Goal: Transaction & Acquisition: Purchase product/service

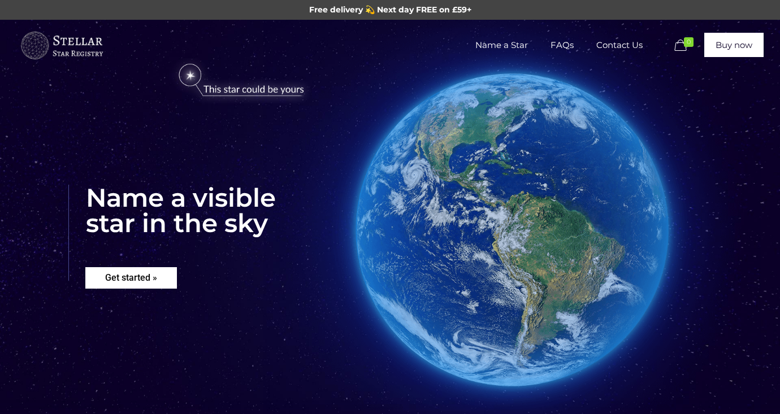
click at [131, 282] on rs-layer "Get started »" at bounding box center [131, 277] width 92 height 21
click at [145, 288] on rs-layer "Get started »" at bounding box center [131, 277] width 92 height 21
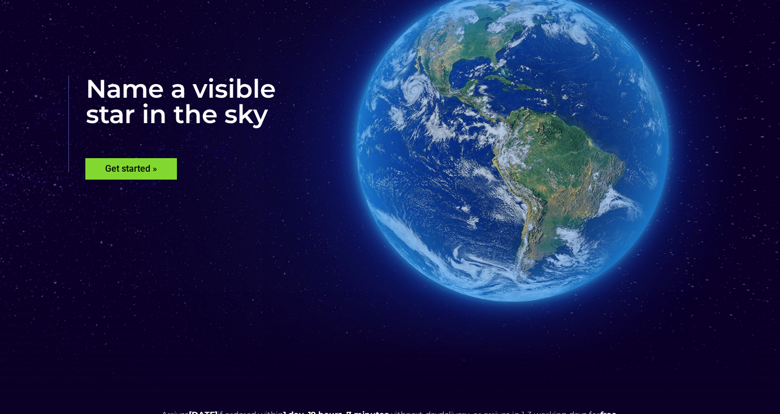
scroll to position [107, 0]
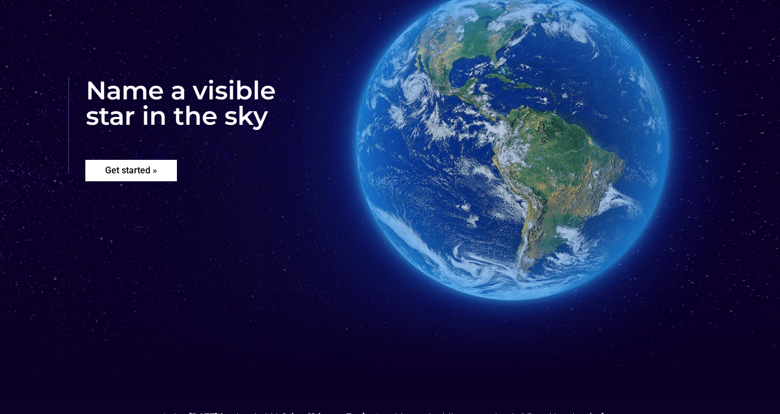
click at [150, 176] on rs-layer "Get started »" at bounding box center [131, 170] width 92 height 21
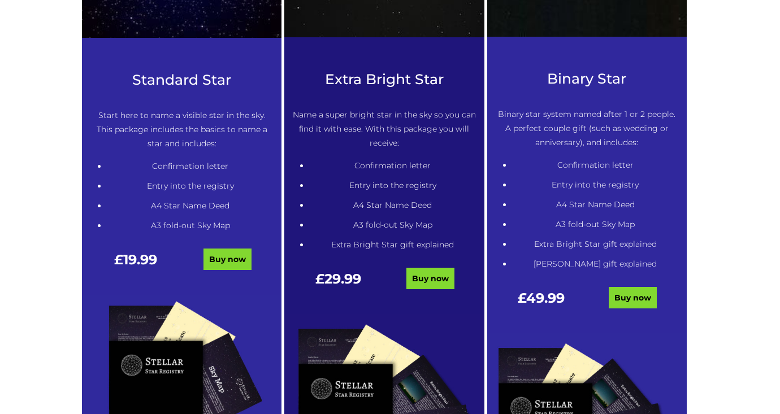
scroll to position [611, 0]
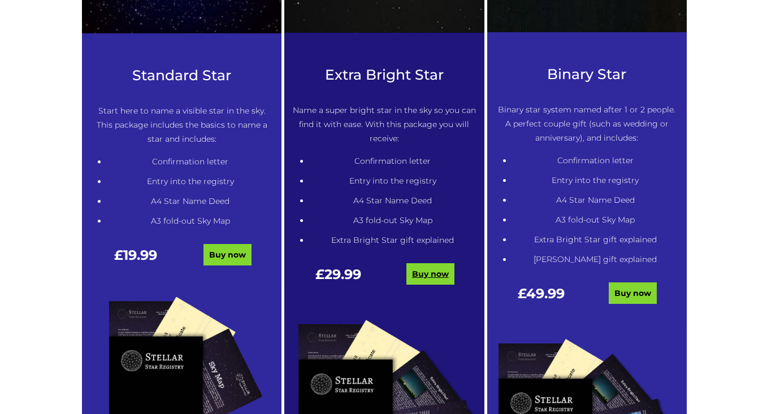
click at [448, 272] on link "Buy now" at bounding box center [431, 273] width 48 height 21
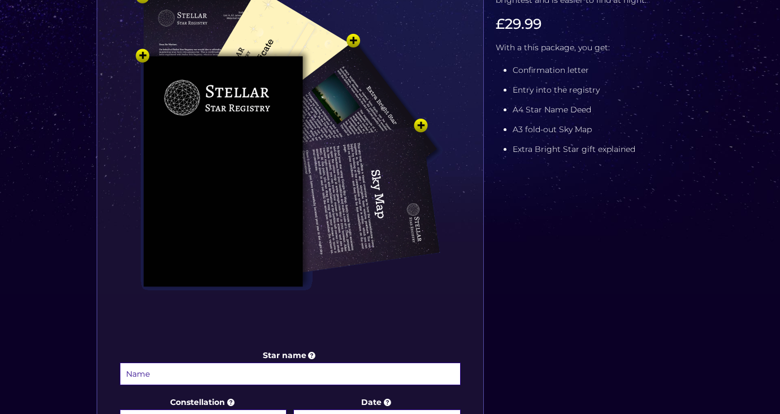
scroll to position [551, 0]
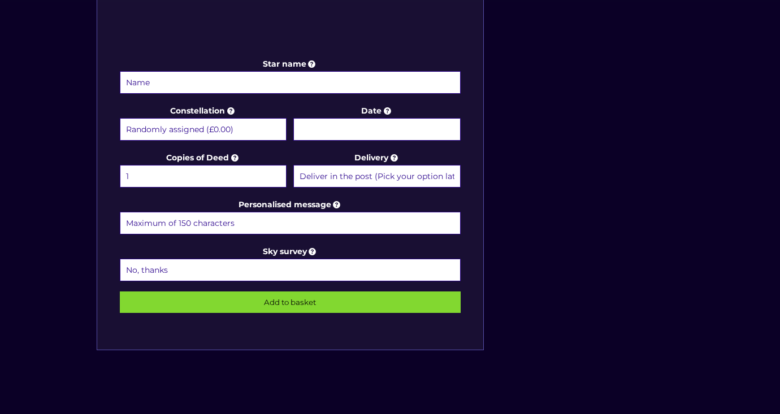
click at [422, 81] on input "Star name" at bounding box center [290, 82] width 341 height 23
type input "Katie Boscawen"
select select "Phoenix - For the unforgotten (+£9.99)"
click at [377, 134] on body "Free delivery 💫 Next day FREE on £59+ Name a Star FAQs Contact Us 0 Buy now Cho…" at bounding box center [390, 103] width 780 height 1308
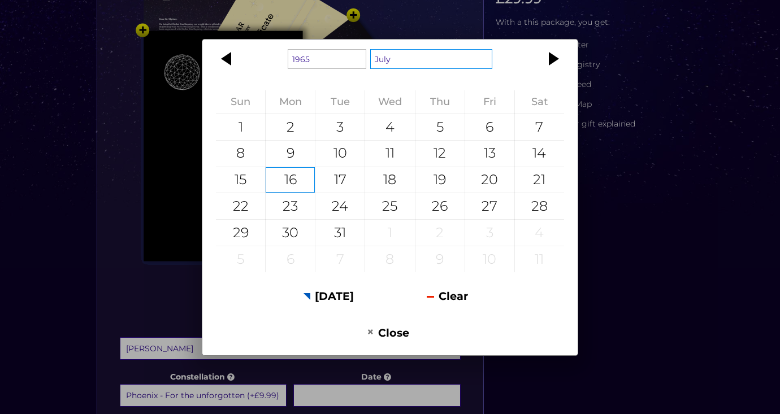
scroll to position [18, 0]
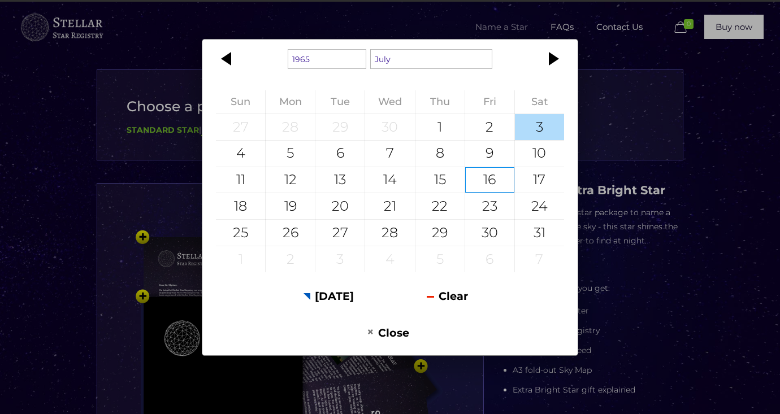
click at [538, 131] on div "3" at bounding box center [539, 127] width 49 height 26
type input "3 July 1965"
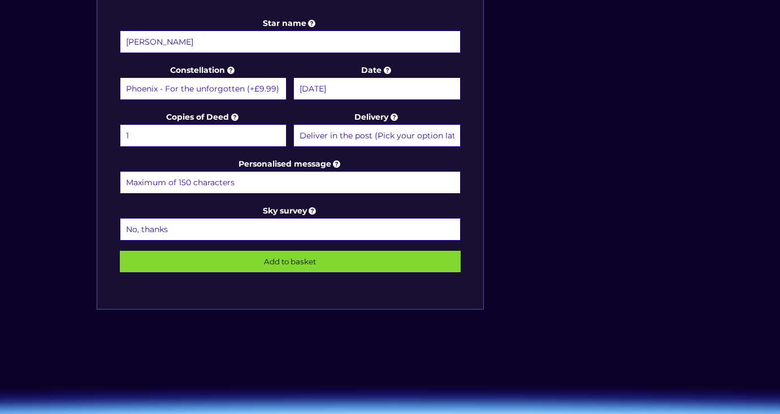
scroll to position [593, 0]
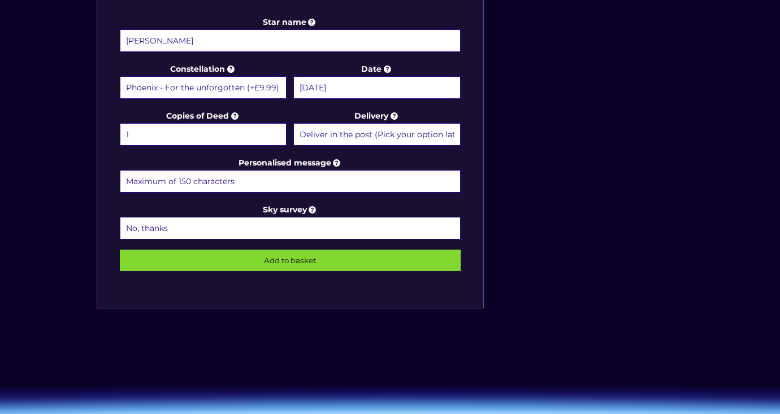
click at [260, 188] on input "Personalised message" at bounding box center [290, 181] width 341 height 23
type input "Forever sparkling"
click at [373, 261] on input "Add to basket" at bounding box center [290, 260] width 341 height 21
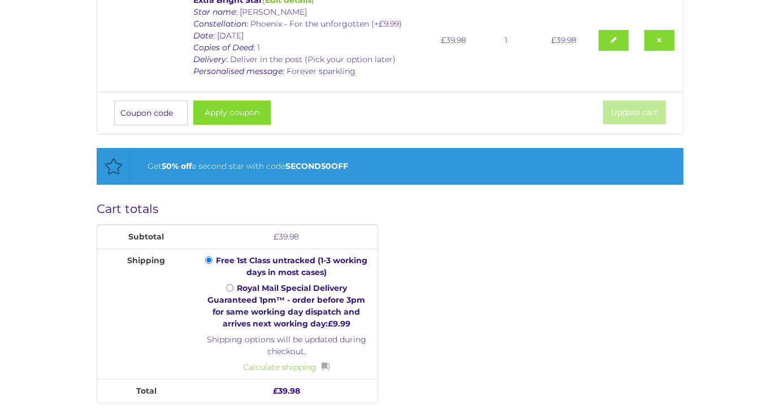
scroll to position [293, 0]
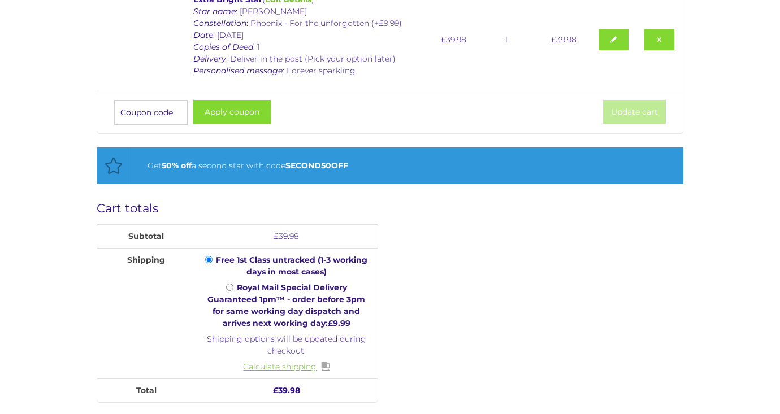
click at [308, 365] on link "Calculate shipping" at bounding box center [286, 367] width 87 height 12
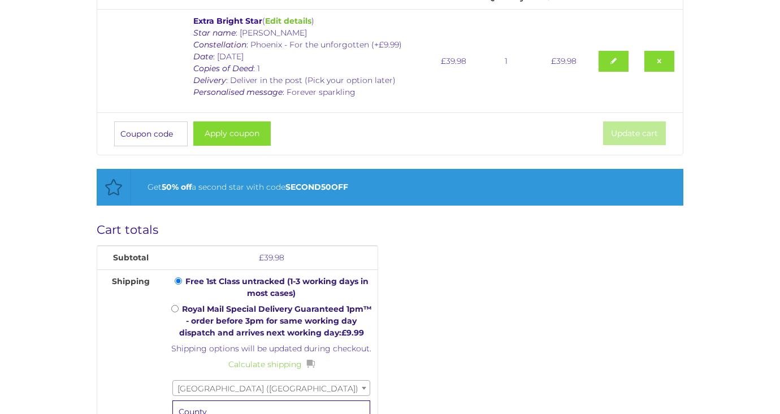
scroll to position [273, 0]
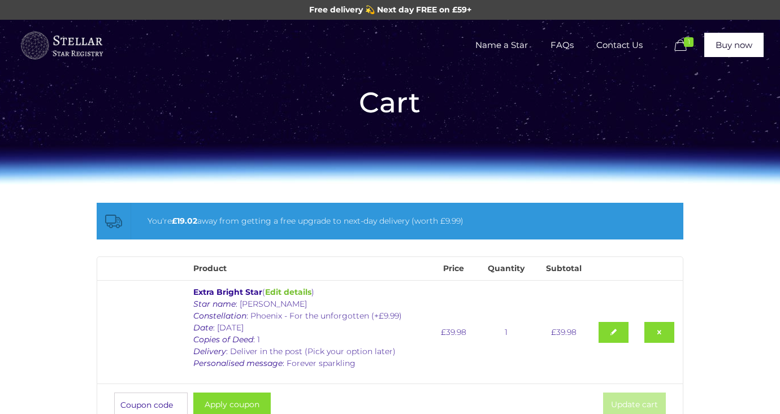
scroll to position [0, 0]
click at [568, 45] on span "FAQs" at bounding box center [562, 45] width 46 height 34
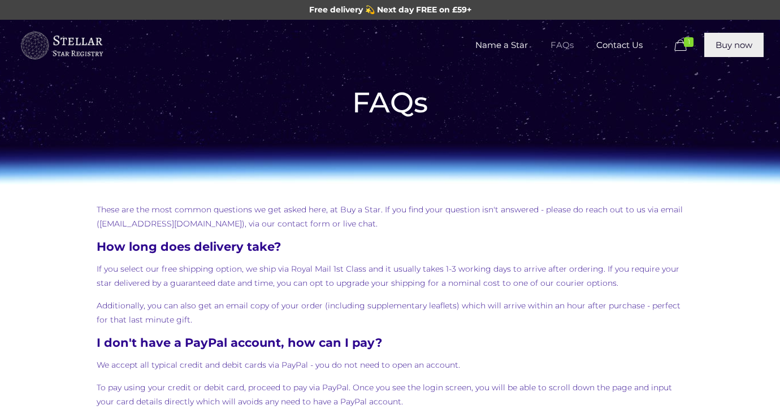
click at [733, 52] on link "Buy now" at bounding box center [733, 45] width 59 height 24
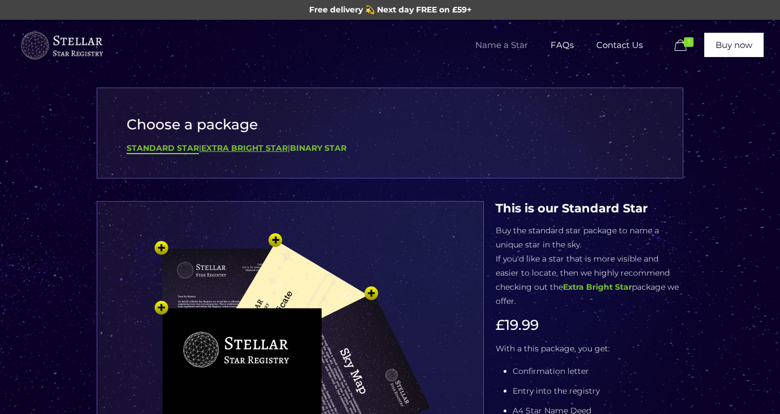
click at [262, 148] on b "Extra Bright Star" at bounding box center [244, 148] width 87 height 10
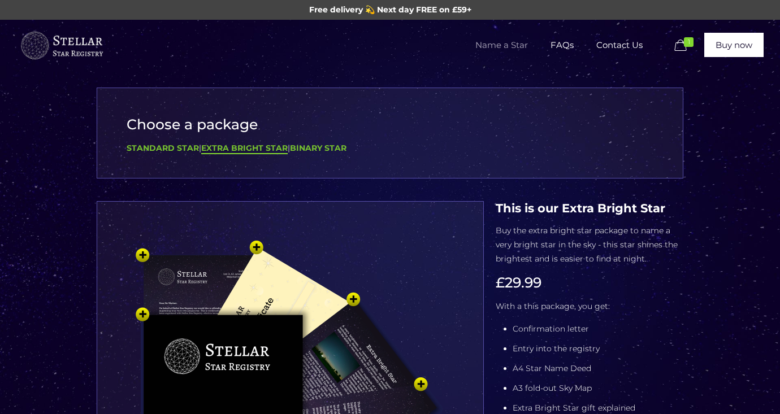
click at [691, 42] on span "1" at bounding box center [689, 42] width 10 height 10
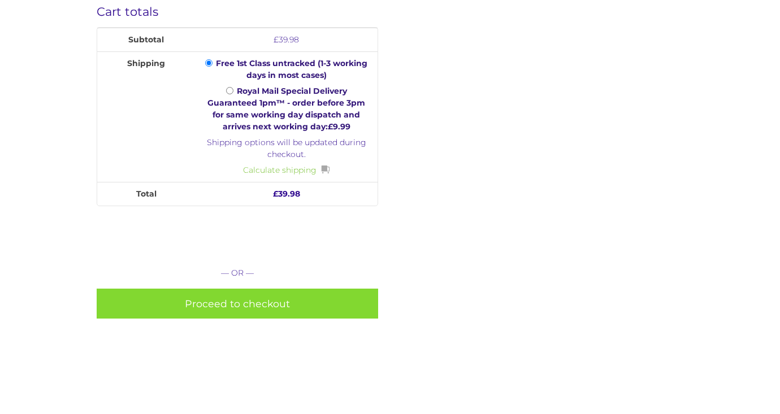
scroll to position [490, 0]
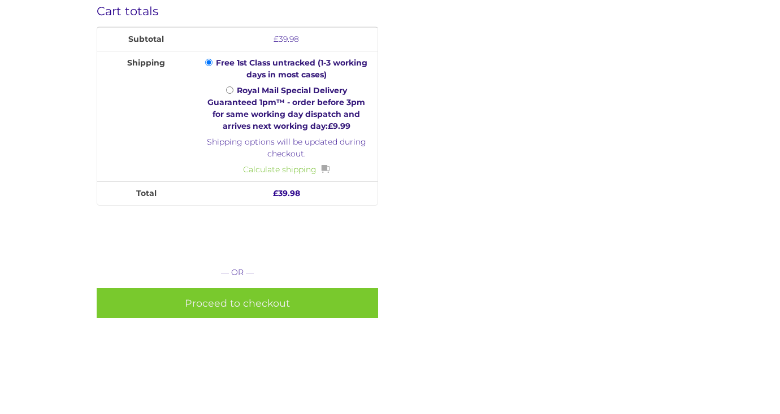
click at [323, 304] on link "Proceed to checkout" at bounding box center [238, 303] width 282 height 30
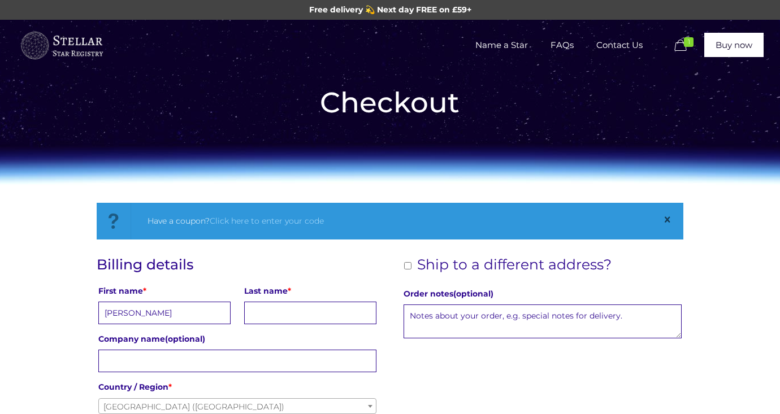
type input "[PERSON_NAME]"
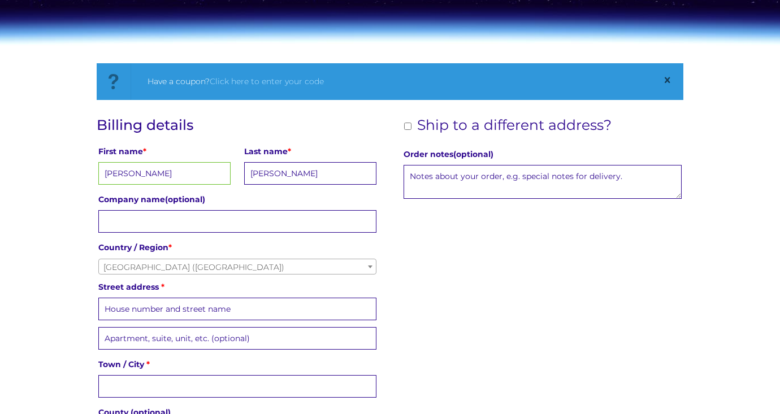
scroll to position [142, 0]
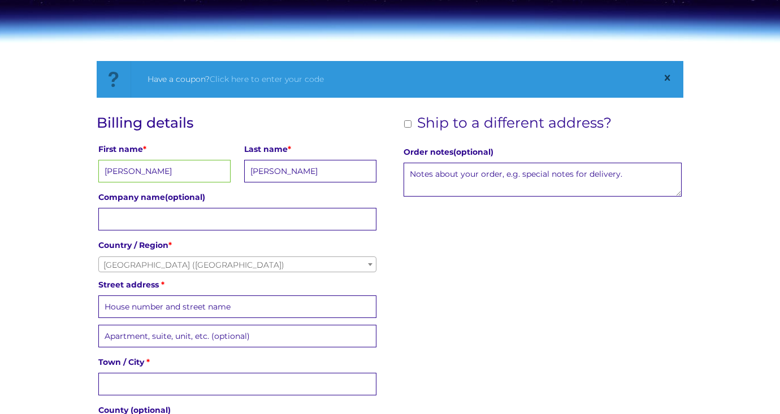
type input "[PERSON_NAME]"
type input "[STREET_ADDRESS][PERSON_NAME]"
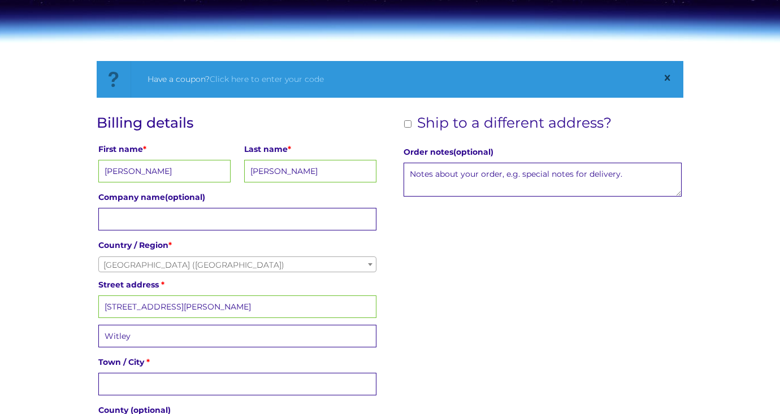
type input "Witley"
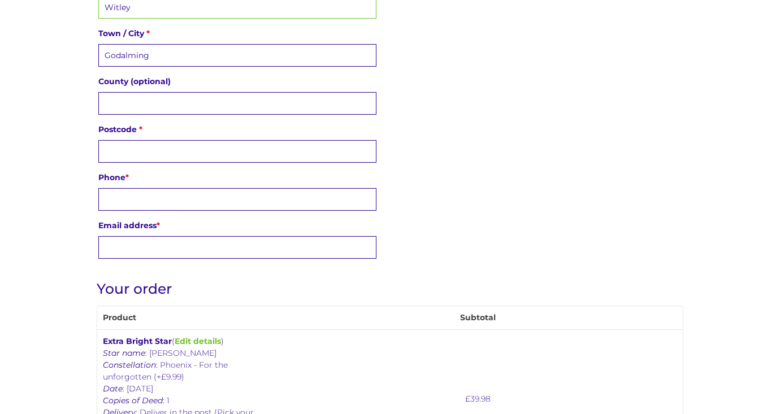
scroll to position [470, 0]
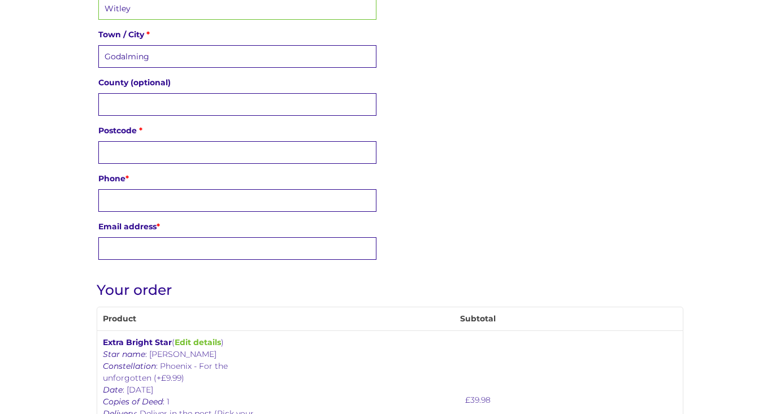
type input "Godalming"
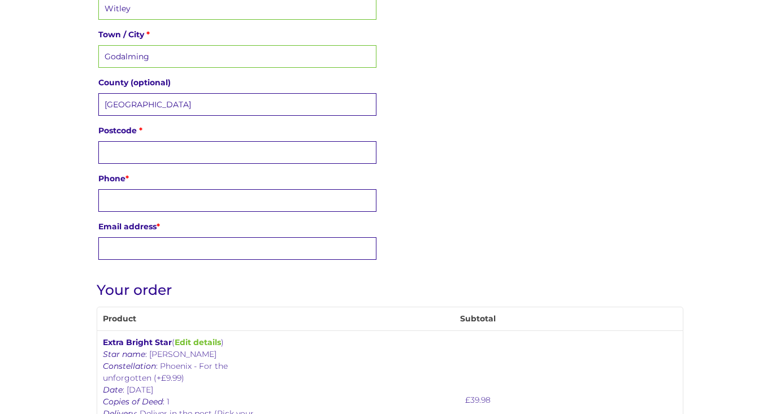
type input "[GEOGRAPHIC_DATA]"
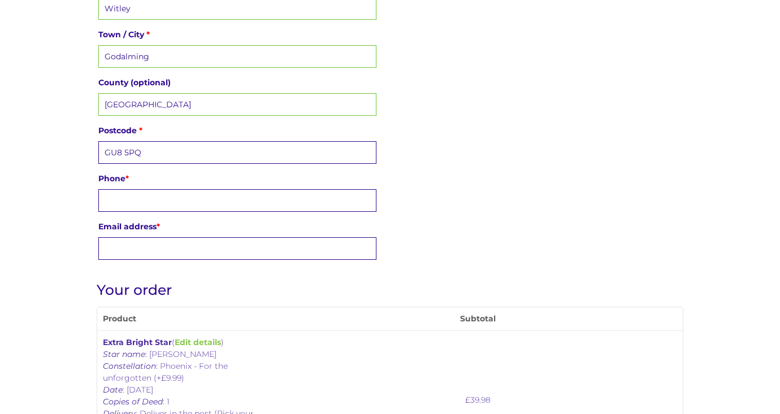
type input "GU8 5PQ"
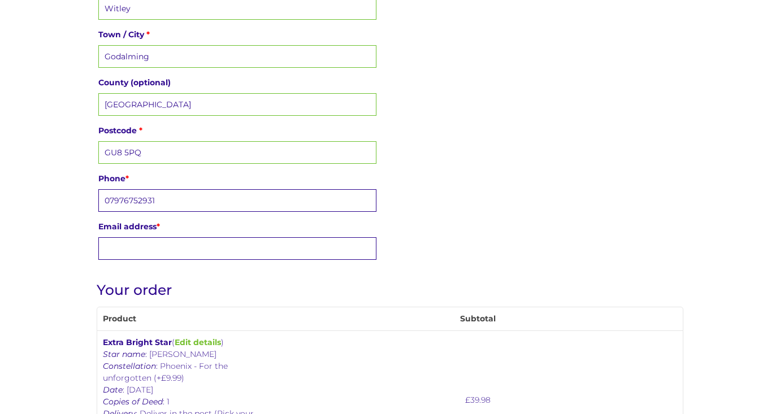
type input "07976752931"
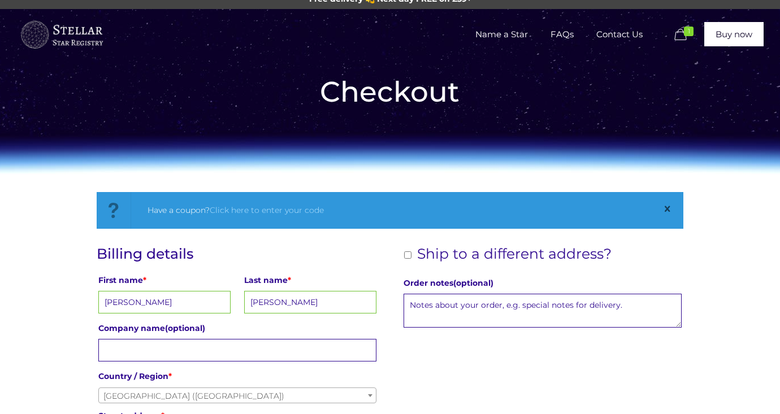
scroll to position [10, 0]
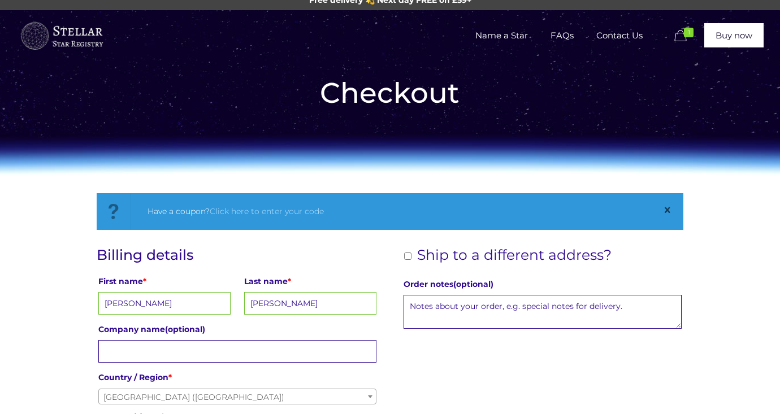
type input "clairerchapman37@gmail.com"
click at [410, 257] on label "Ship to a different address?" at bounding box center [507, 255] width 210 height 16
click at [410, 257] on input "Ship to a different address?" at bounding box center [407, 256] width 7 height 7
checkbox input "true"
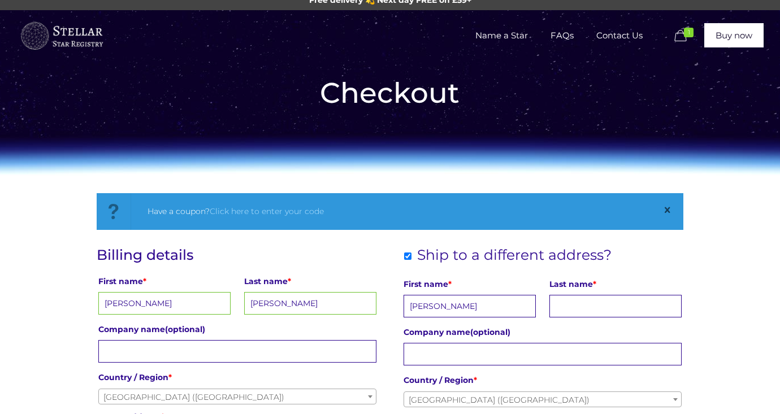
type input "Susie"
type input "Perrett"
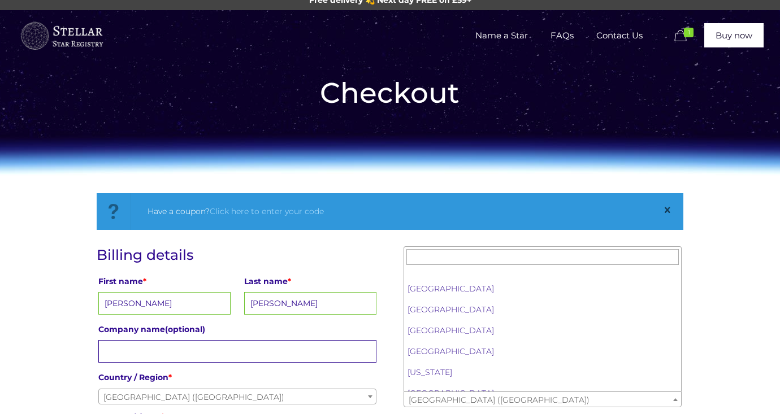
click at [503, 397] on span "United Kingdom (UK)" at bounding box center [543, 400] width 278 height 16
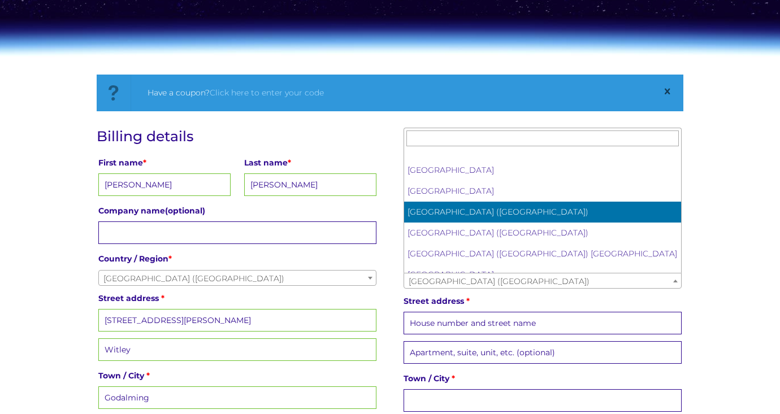
scroll to position [132, 0]
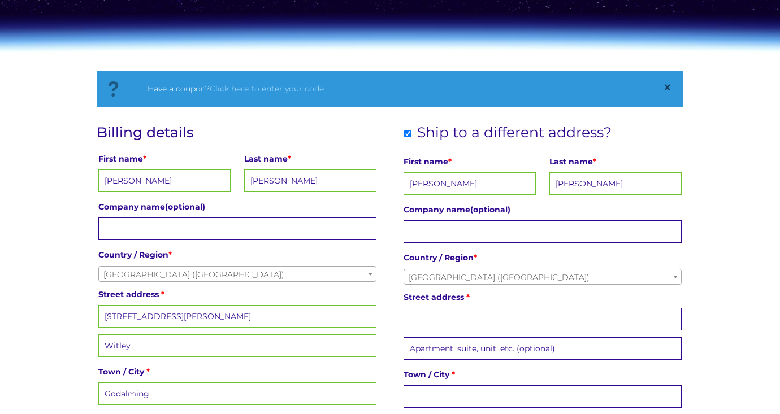
click at [496, 328] on input "Street address *" at bounding box center [543, 319] width 279 height 23
click at [663, 319] on input "Street address *" at bounding box center [543, 319] width 279 height 23
click at [671, 318] on input "Street address *" at bounding box center [543, 319] width 279 height 23
type input "Churton House"
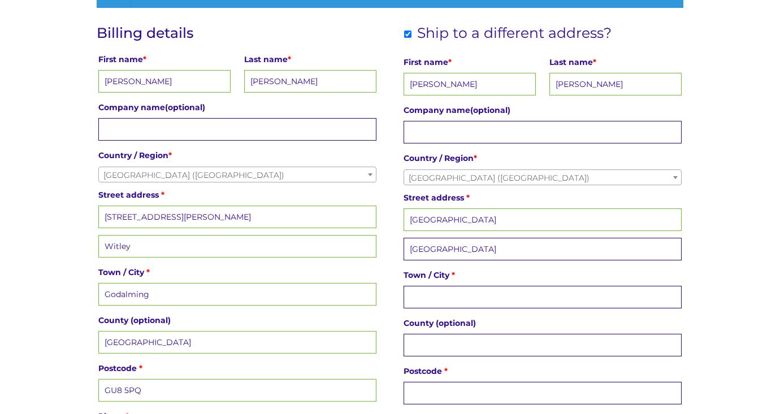
scroll to position [234, 0]
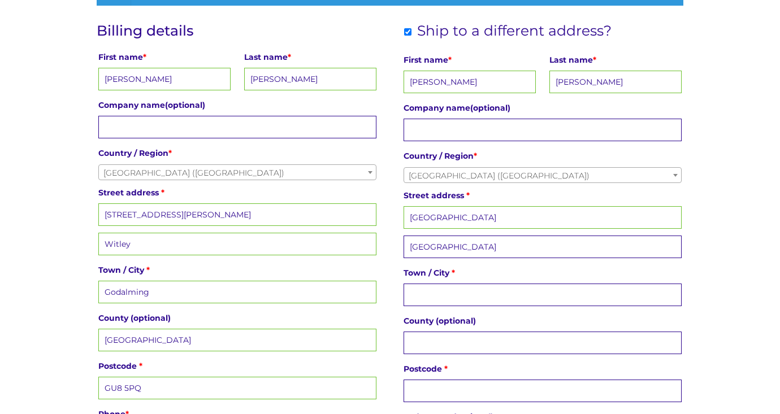
type input "Tunbridge Lane"
type input "Bramshott"
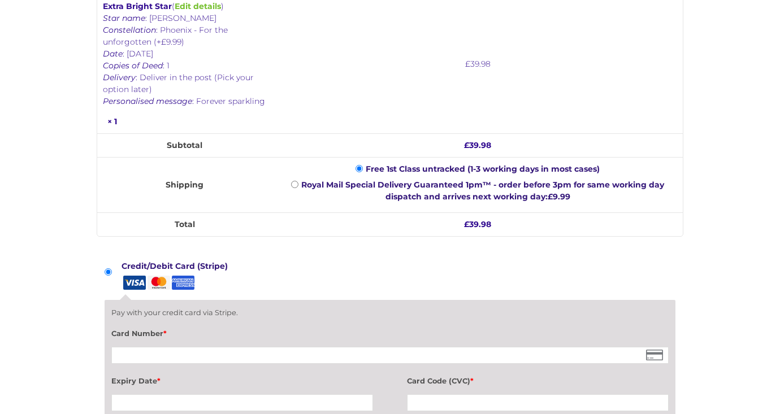
scroll to position [808, 0]
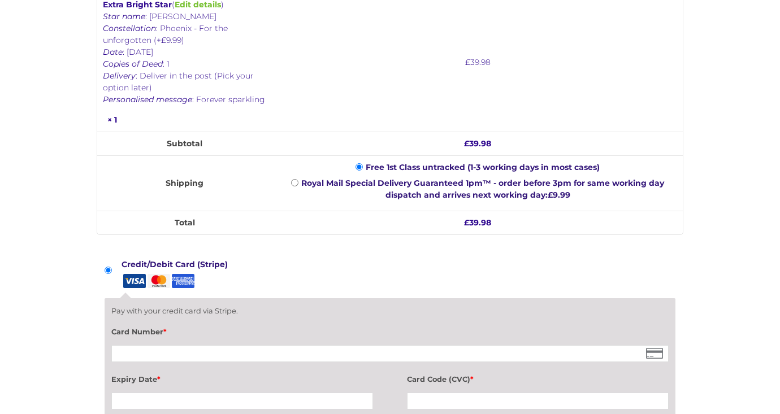
type input "GU30 7RF"
click at [553, 391] on div "Card Code (CVC) *" at bounding box center [538, 393] width 262 height 40
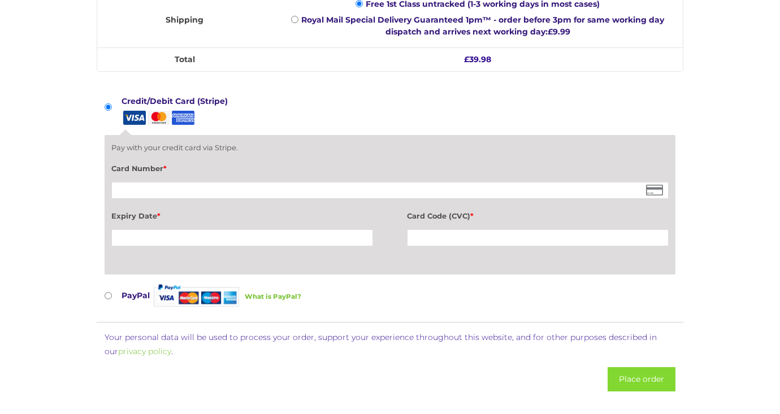
scroll to position [971, 0]
click at [106, 300] on input "PayPal What is PayPal?" at bounding box center [108, 295] width 7 height 7
radio input "true"
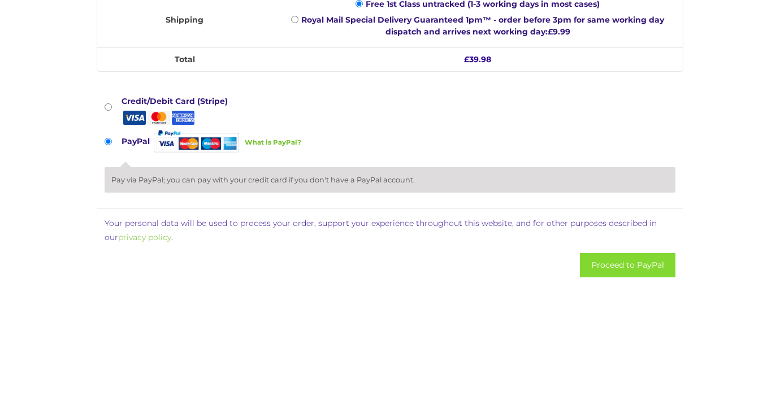
click at [106, 145] on input "PayPal What is PayPal?" at bounding box center [108, 141] width 7 height 7
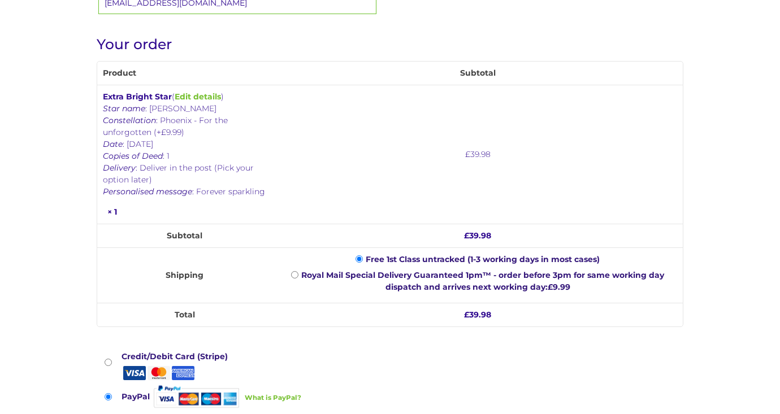
scroll to position [715, 0]
click at [107, 371] on li "Credit/Debit Card (Stripe) Pay with your credit card via Stripe. Card Number * …" at bounding box center [391, 366] width 572 height 34
click at [109, 367] on input "Credit/Debit Card (Stripe)" at bounding box center [108, 363] width 7 height 7
radio input "true"
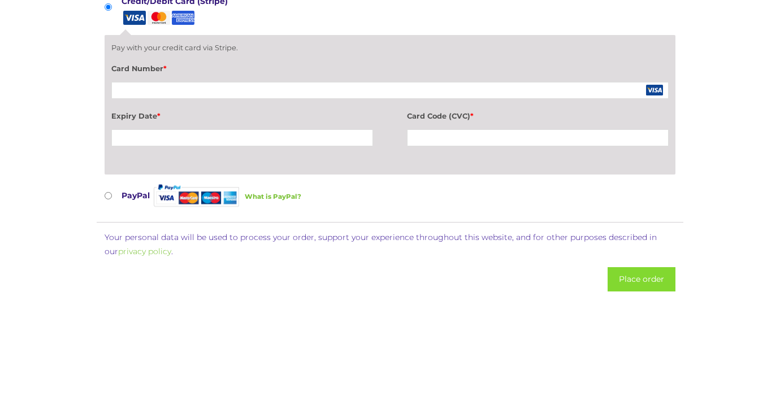
scroll to position [1072, 0]
click at [642, 291] on button "Place order" at bounding box center [642, 279] width 68 height 24
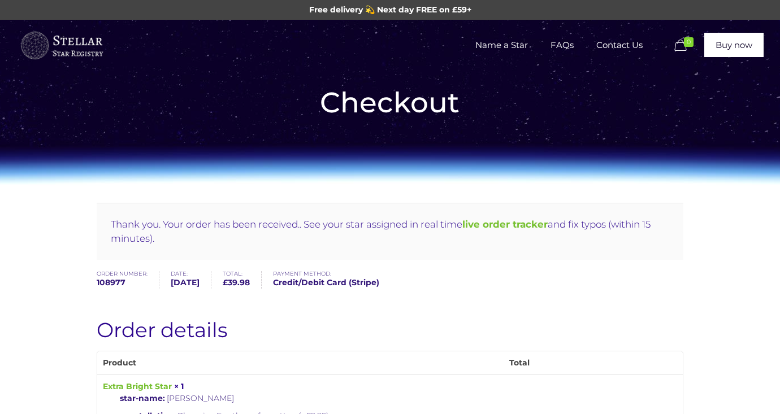
scroll to position [9, 0]
